Goal: Task Accomplishment & Management: Manage account settings

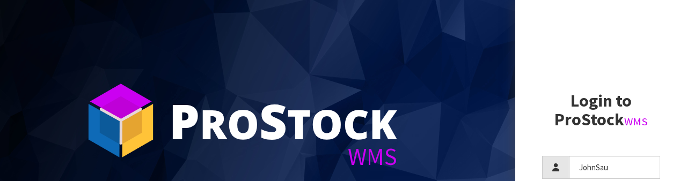
type input "JohnSau"
click at [640, 45] on aside "Login to ProStock WMS [GEOGRAPHIC_DATA] Login Version 1.0.0" at bounding box center [601, 90] width 172 height 181
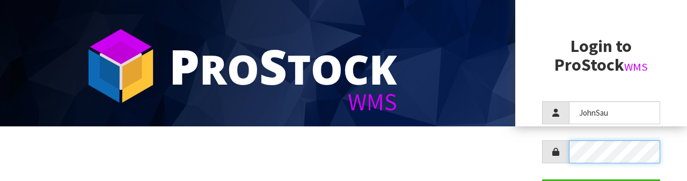
scroll to position [104, 0]
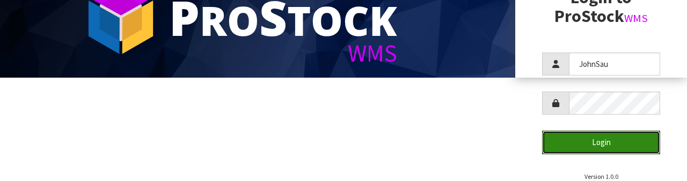
click at [620, 147] on button "Login" at bounding box center [601, 142] width 118 height 23
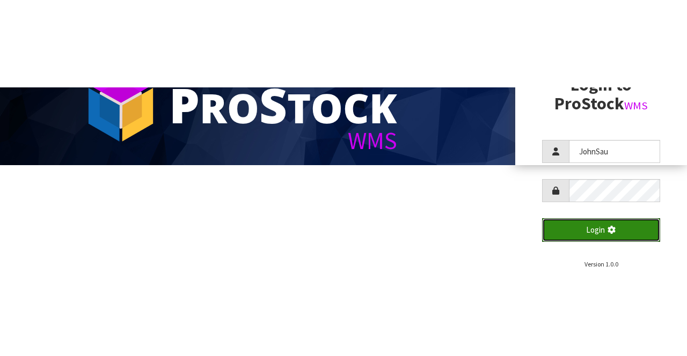
scroll to position [0, 0]
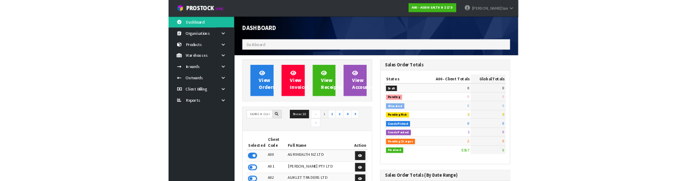
scroll to position [843, 271]
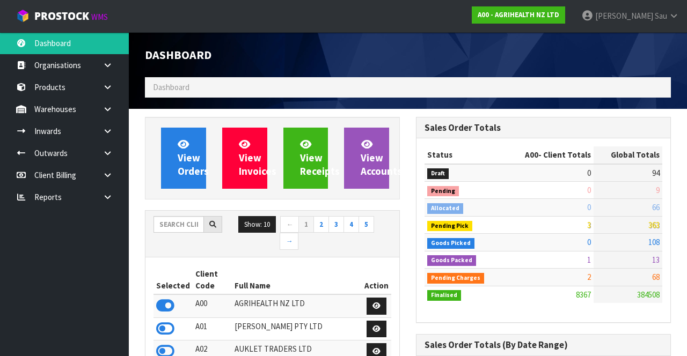
click at [105, 112] on icon at bounding box center [108, 109] width 10 height 8
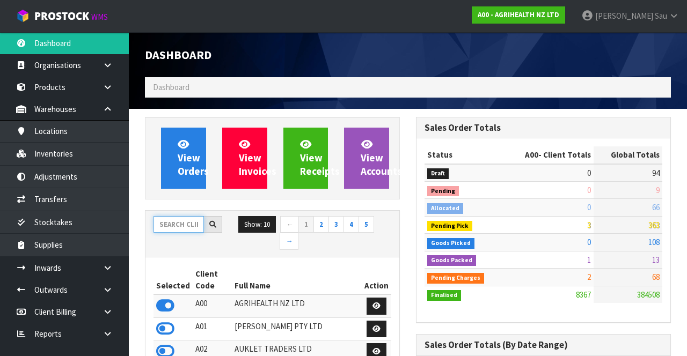
click at [187, 222] on input "text" at bounding box center [179, 224] width 50 height 17
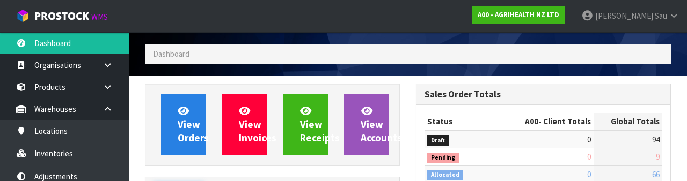
scroll to position [126, 0]
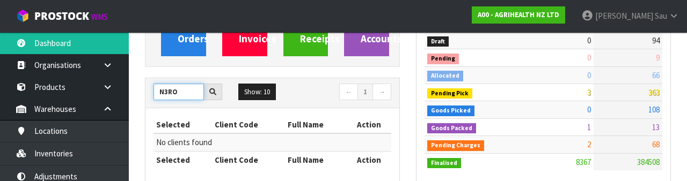
type input "N3RO"
click at [445, 13] on nav "Toggle navigation ProStock WMS A00 - AGRIHEALTH NZ LTD [PERSON_NAME] Logout" at bounding box center [343, 16] width 687 height 33
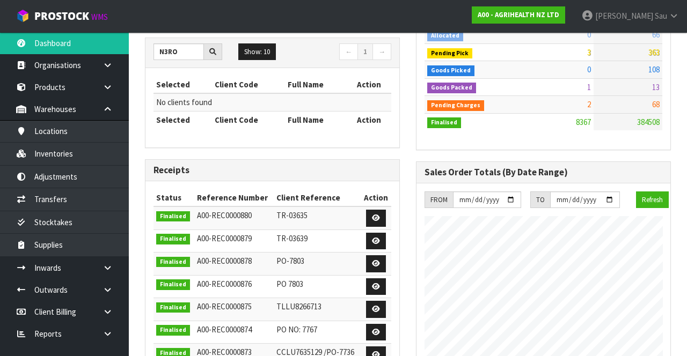
scroll to position [176, 0]
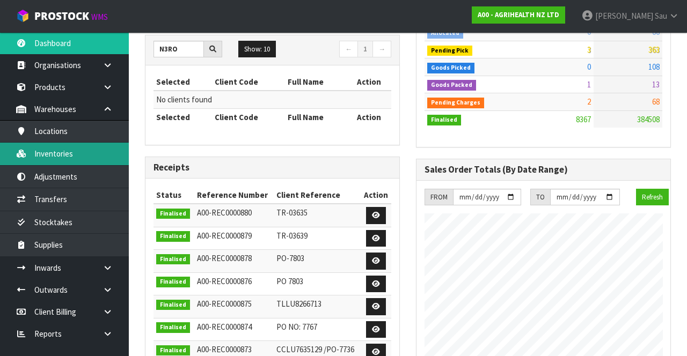
click at [94, 156] on link "Inventories" at bounding box center [64, 154] width 129 height 22
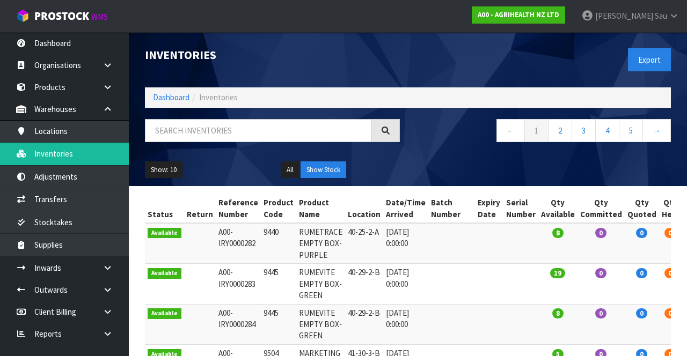
click at [470, 152] on div "← 1 2 3 4 5 →" at bounding box center [543, 136] width 271 height 34
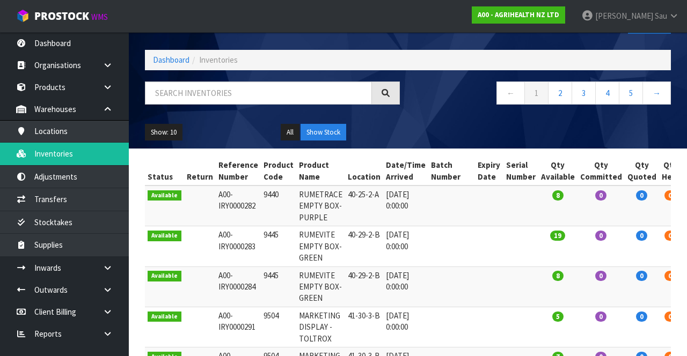
scroll to position [38, 0]
click at [283, 93] on input "text" at bounding box center [258, 93] width 227 height 23
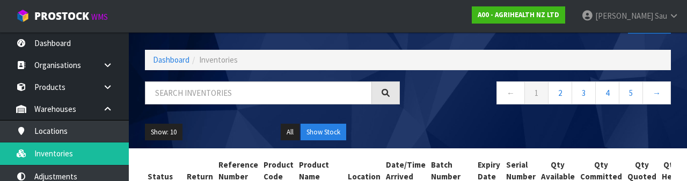
click at [468, 134] on div "Show: 10 5 10 25 50 All Show Stock" at bounding box center [408, 132] width 542 height 33
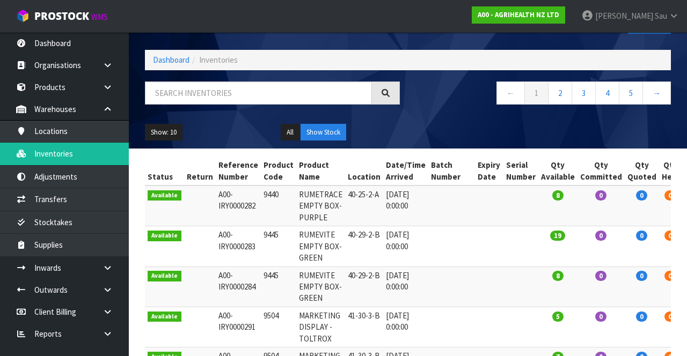
click at [659, 21] on link "[PERSON_NAME]" at bounding box center [630, 16] width 114 height 32
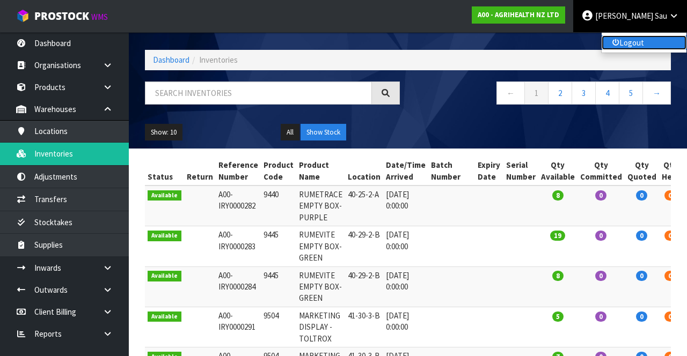
click at [639, 46] on link "Logout" at bounding box center [644, 42] width 85 height 14
